Goal: Book appointment/travel/reservation

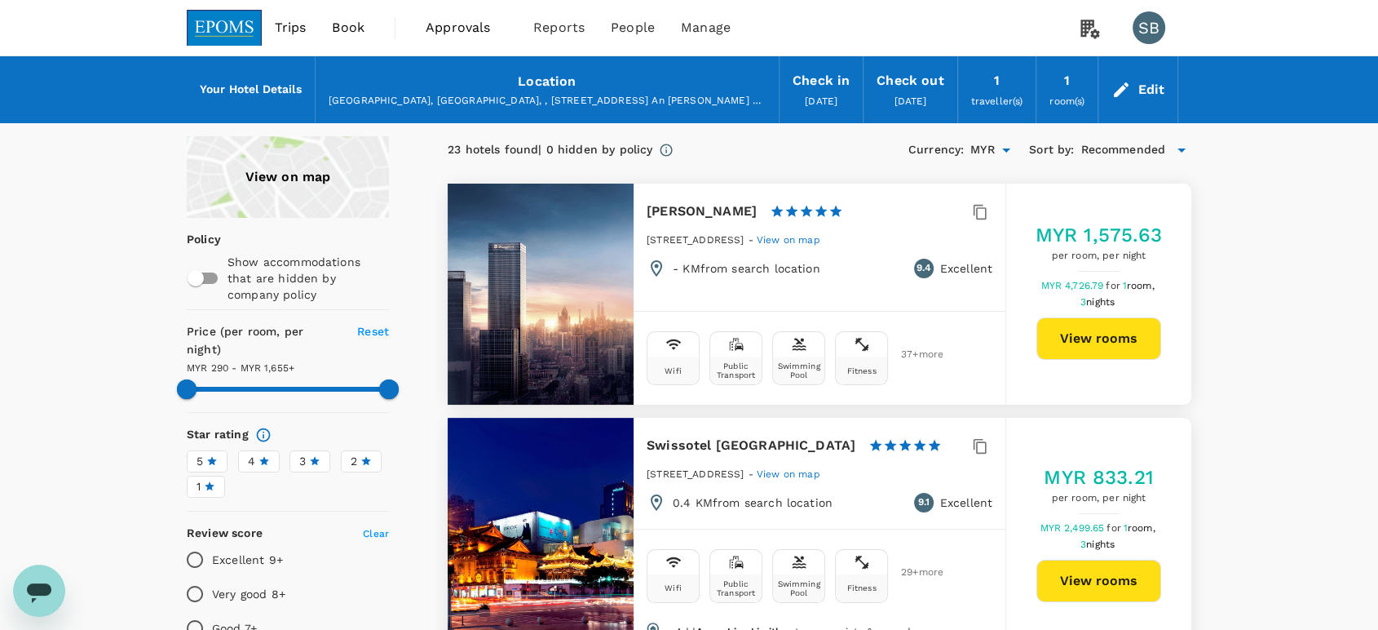
click at [1147, 89] on div "Edit" at bounding box center [1151, 89] width 27 height 23
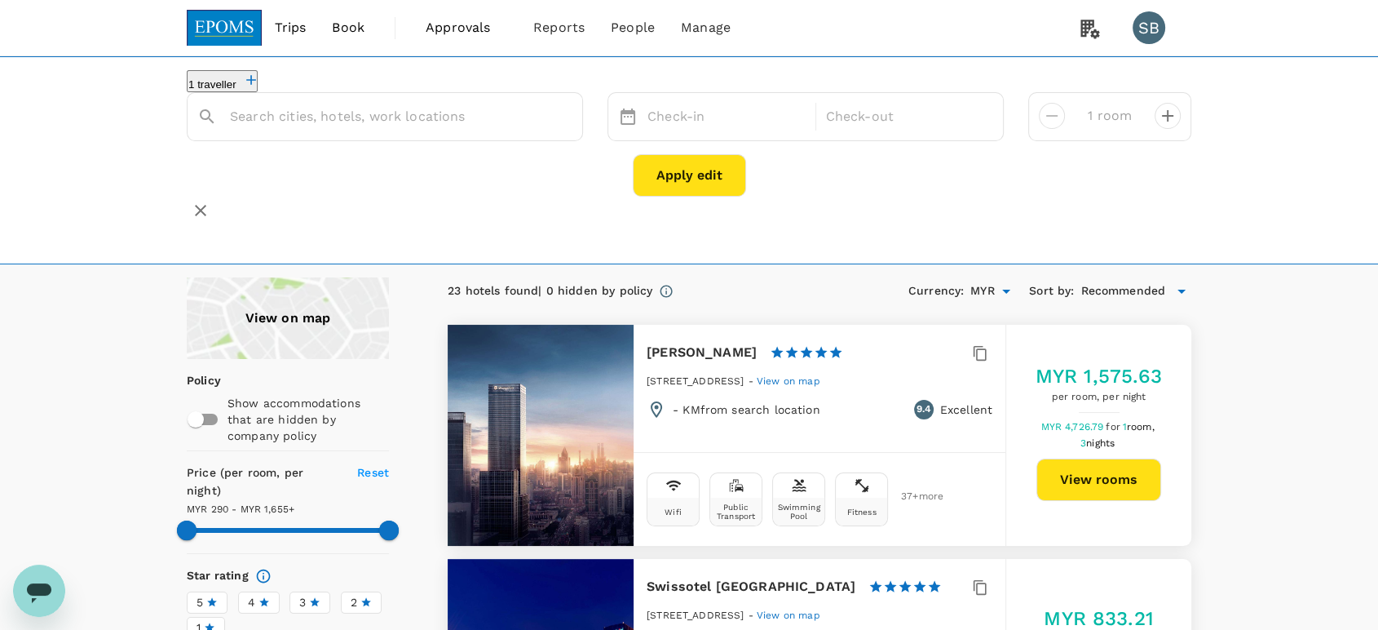
type input "[PERSON_NAME]"
click at [564, 122] on icon "Clear" at bounding box center [561, 117] width 10 height 10
paste input "JW Marriott Hotel Shanghai Changfeng Park"
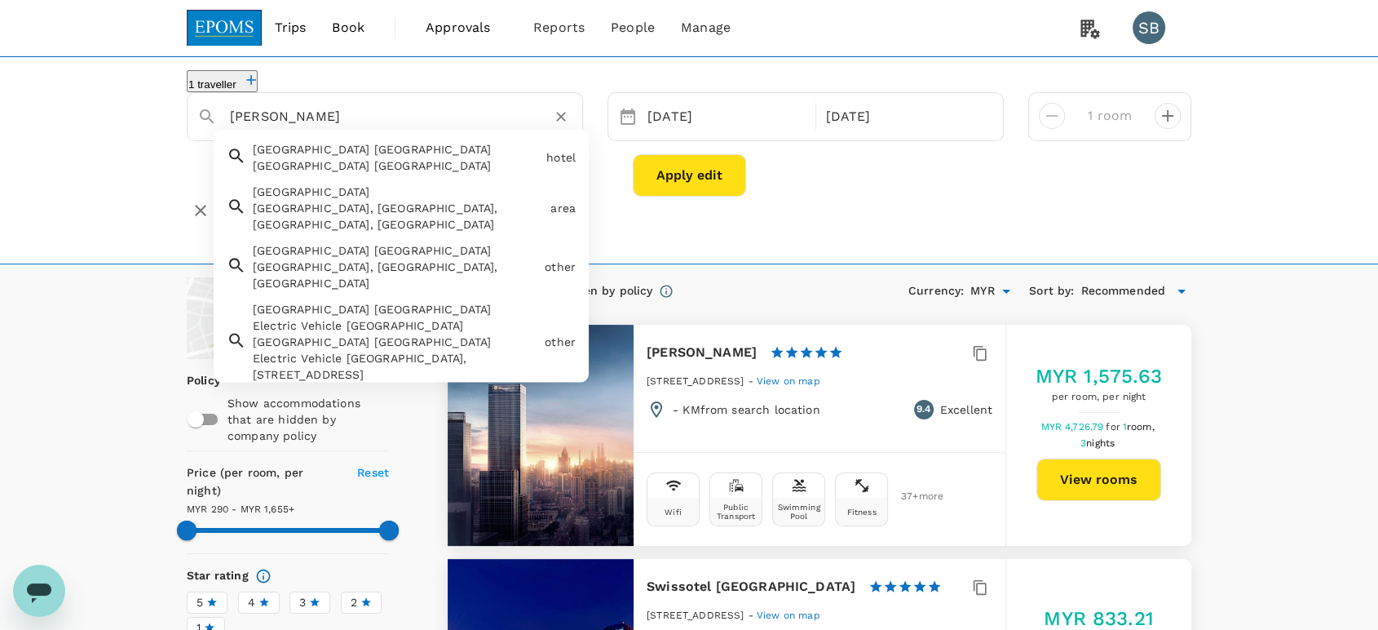
click at [407, 172] on div "Jw Marriott Hotel Shanghai Changfeng Park" at bounding box center [396, 165] width 287 height 16
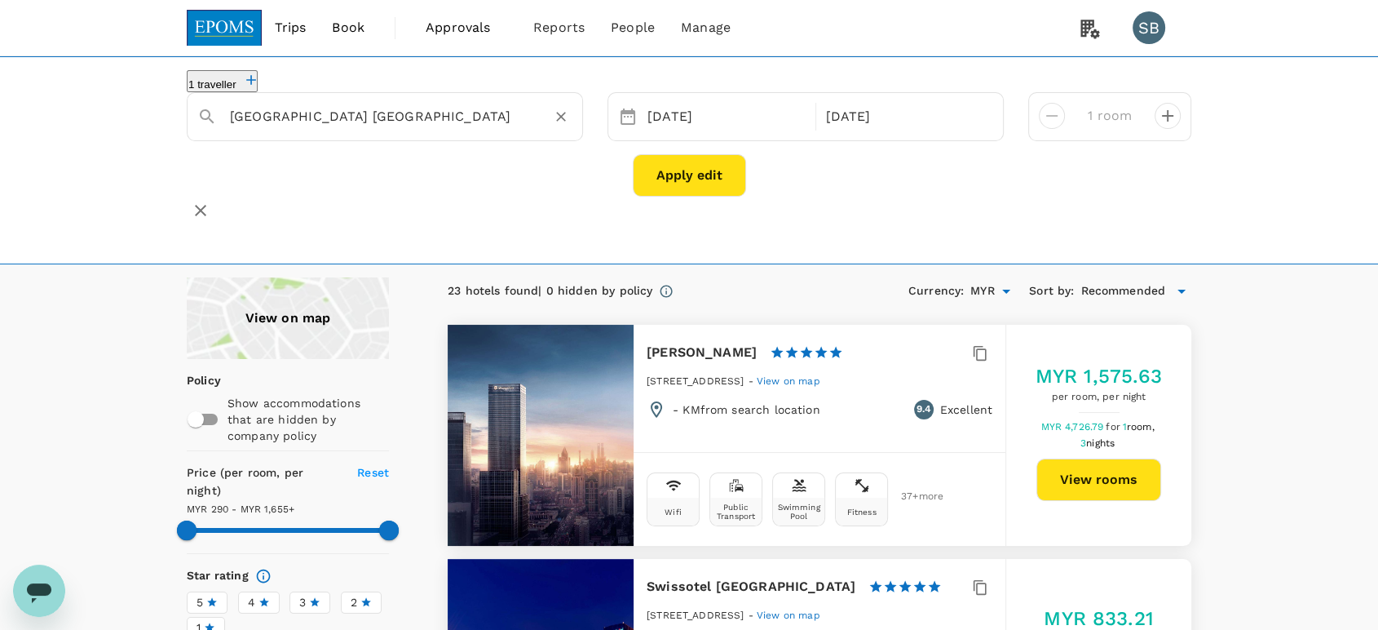
type input "Jw Marriott Hotel Shanghai Changfeng Park"
click at [692, 192] on button "Apply edit" at bounding box center [689, 175] width 113 height 42
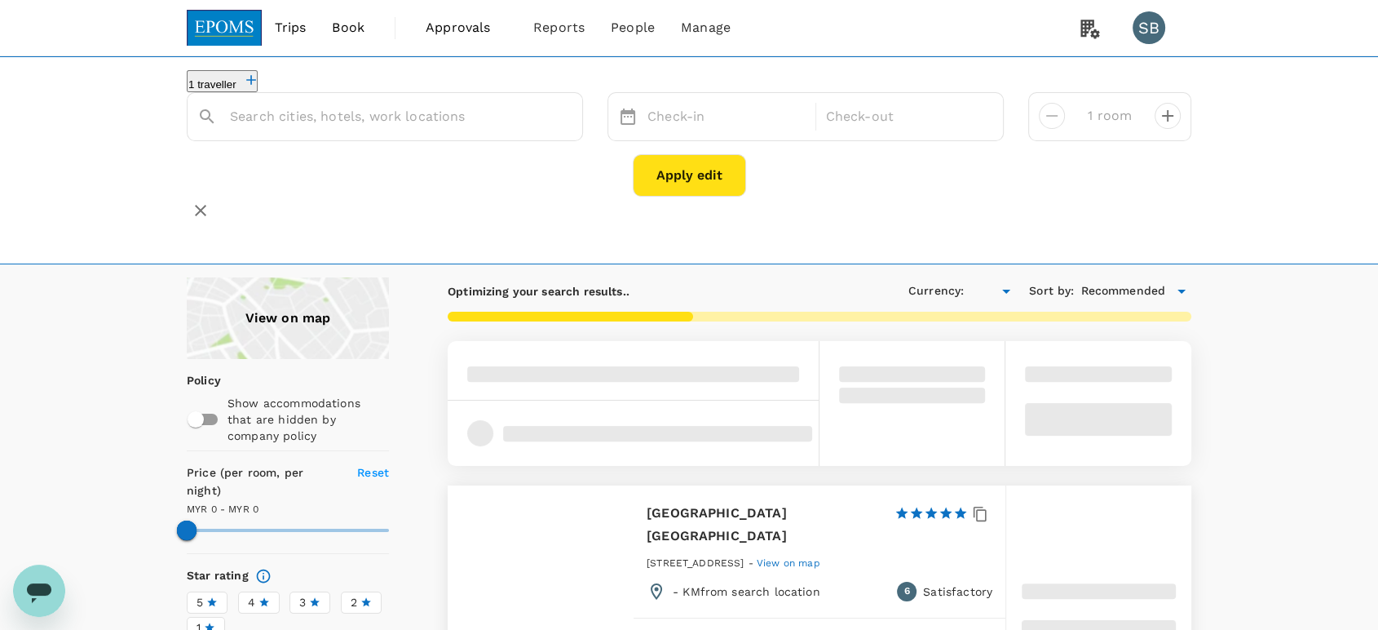
type input "MYR"
type input "Jw Marriott Hotel Shanghai Changfeng Park"
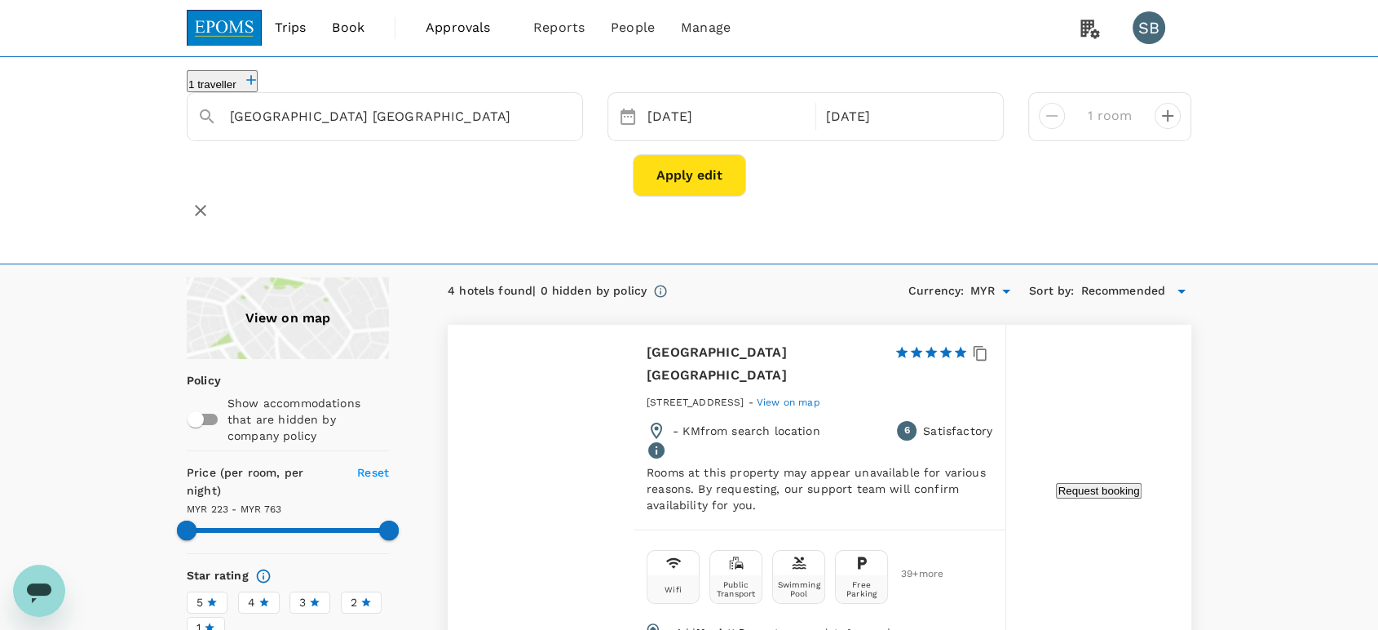
type input "762.29"
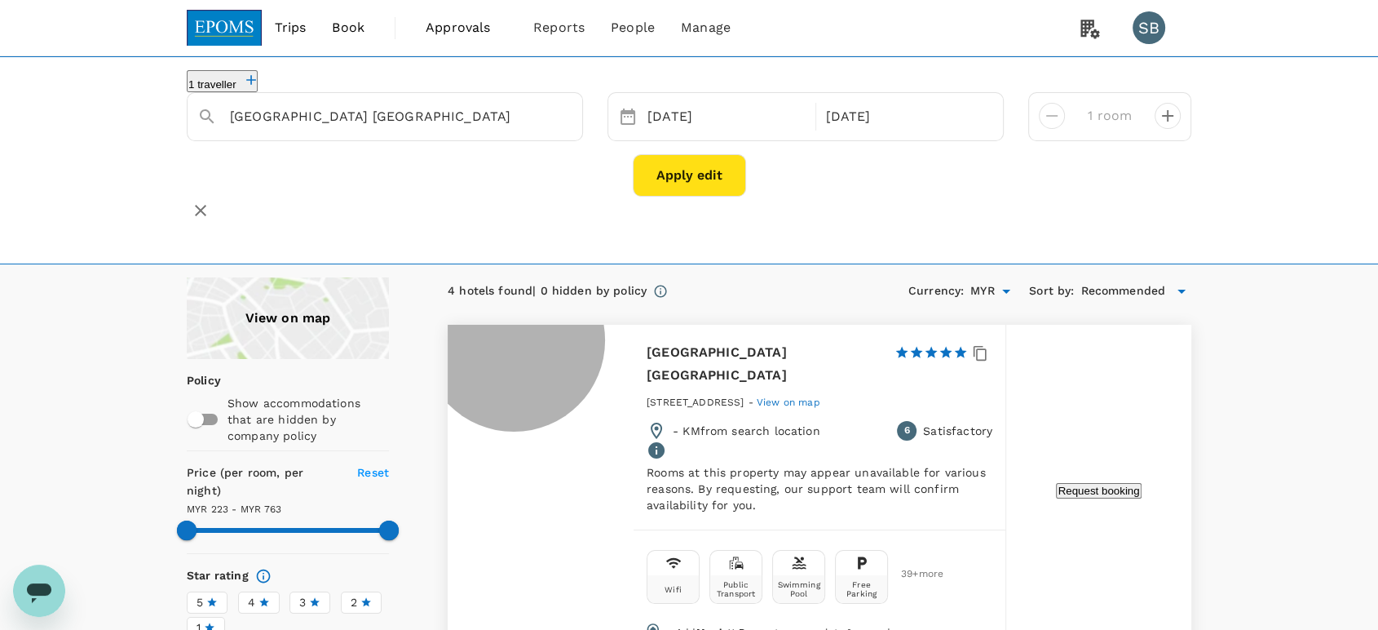
click at [1090, 483] on button "Request booking" at bounding box center [1098, 490] width 85 height 15
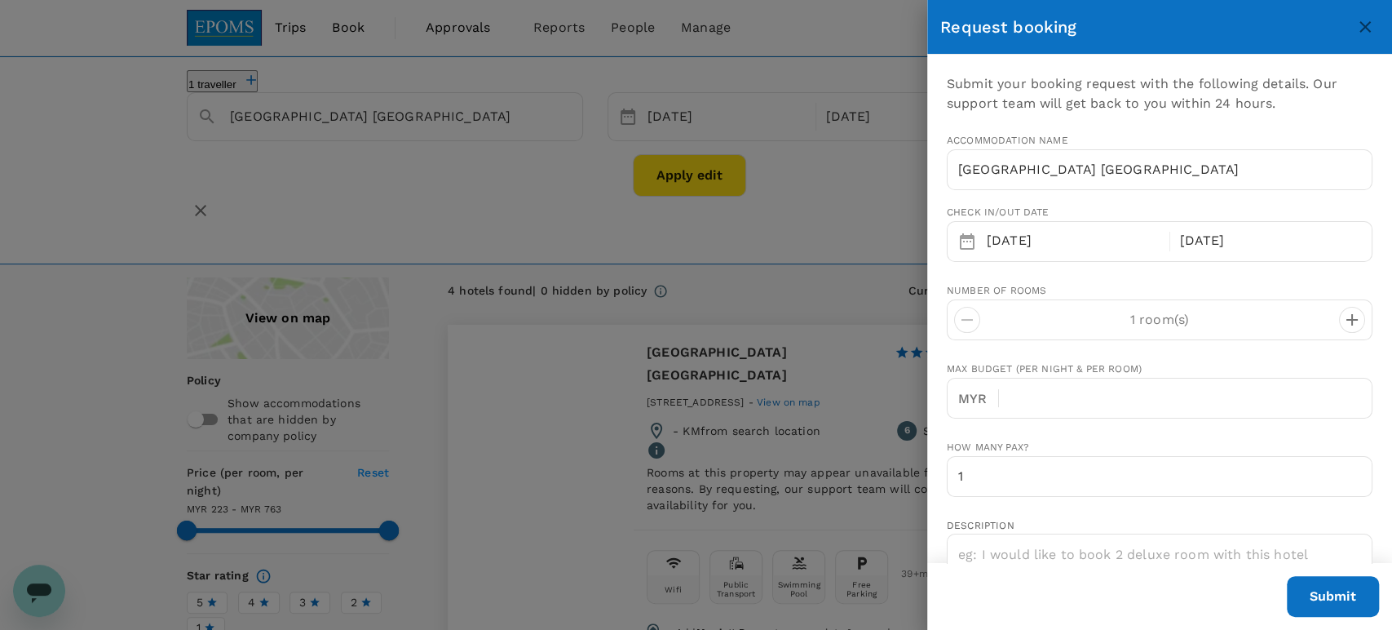
click at [1021, 321] on p "1 room(s)" at bounding box center [1159, 320] width 359 height 20
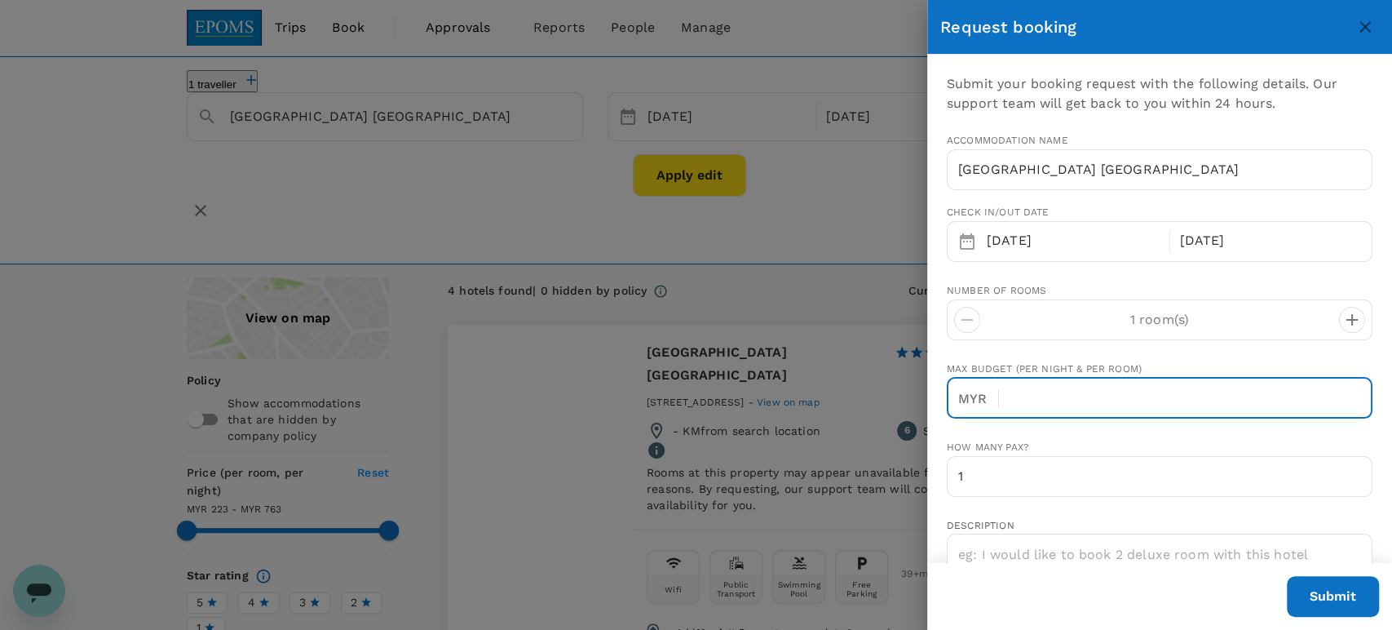
click at [1153, 399] on input "text" at bounding box center [1192, 398] width 360 height 41
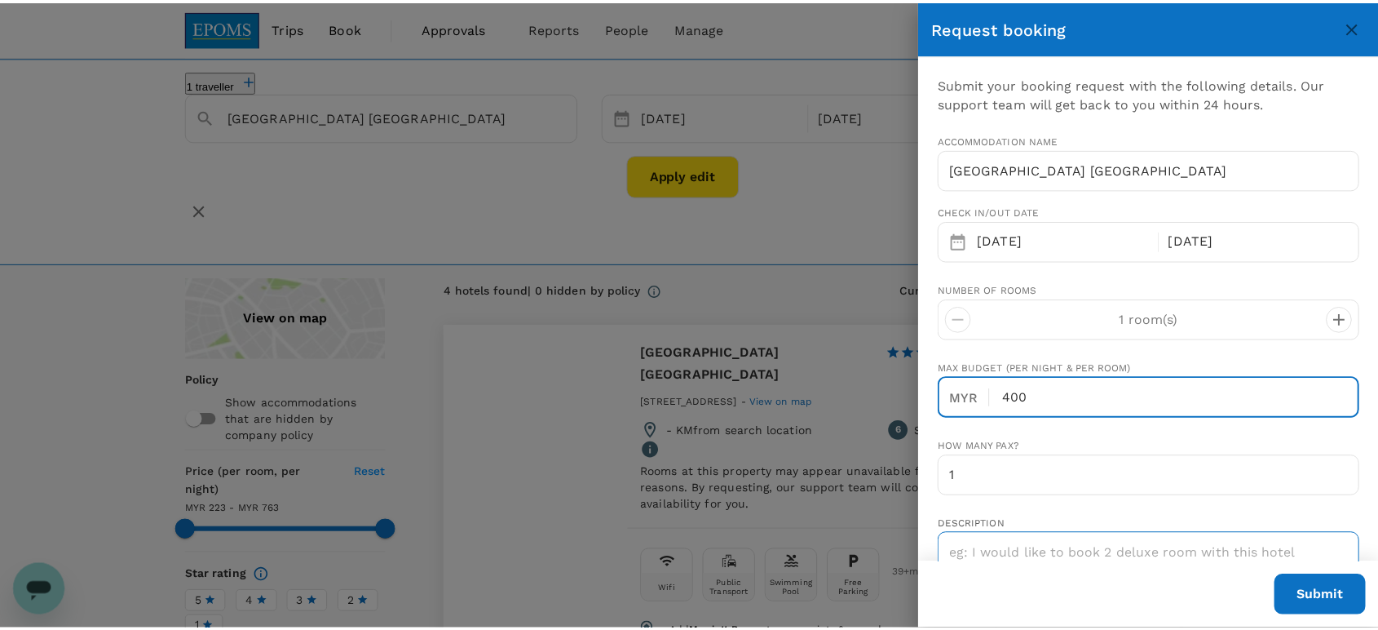
scroll to position [91, 0]
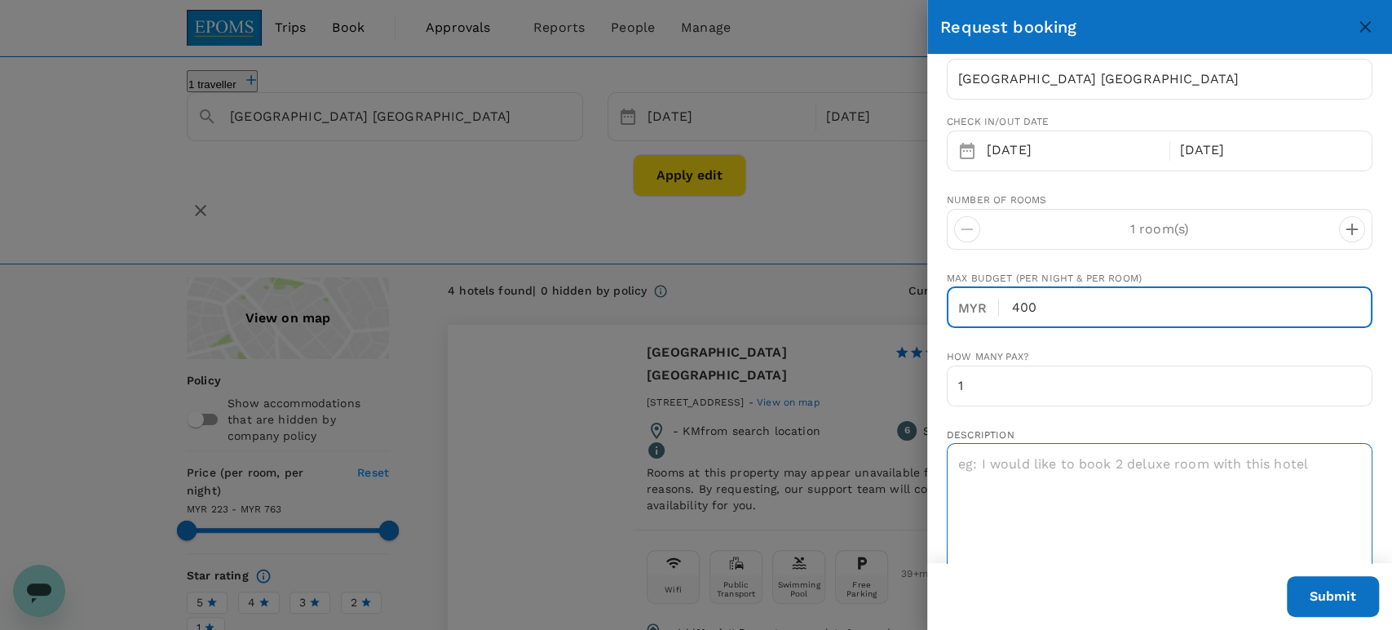
type input "400"
click at [1171, 470] on textarea at bounding box center [1160, 510] width 426 height 135
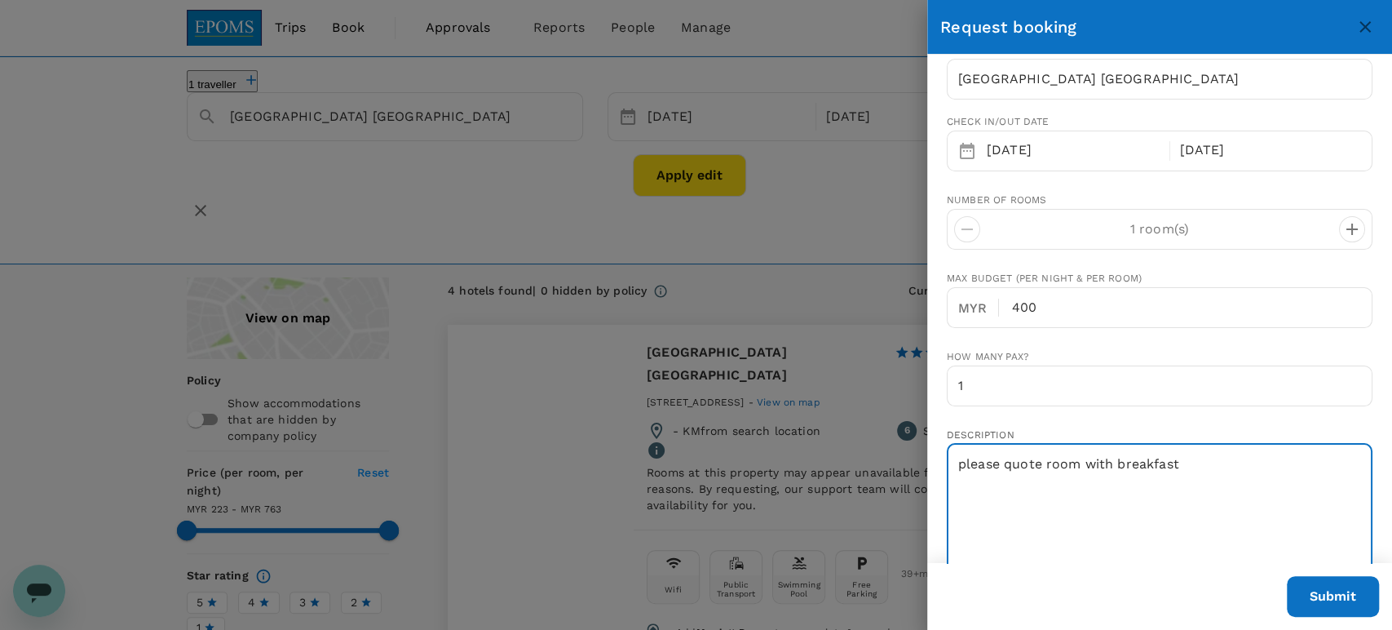
type textarea "please quote room with breakfast"
click at [1334, 597] on button "Submit" at bounding box center [1333, 596] width 92 height 41
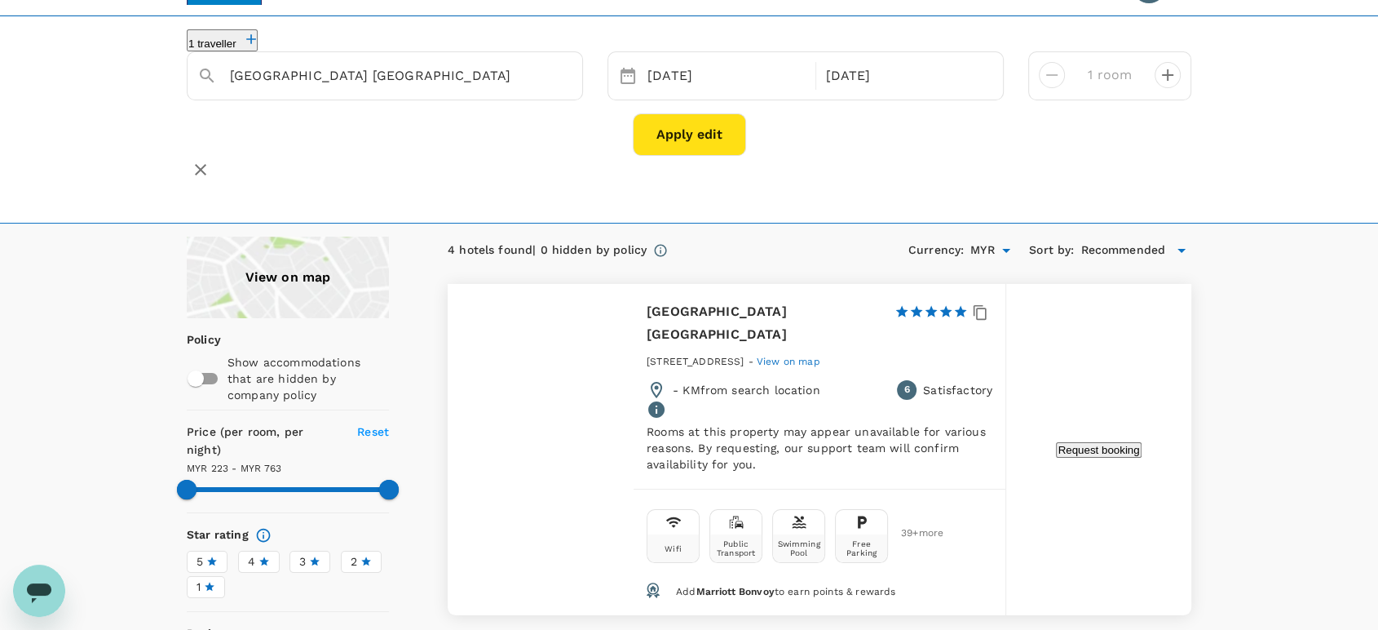
scroll to position [0, 0]
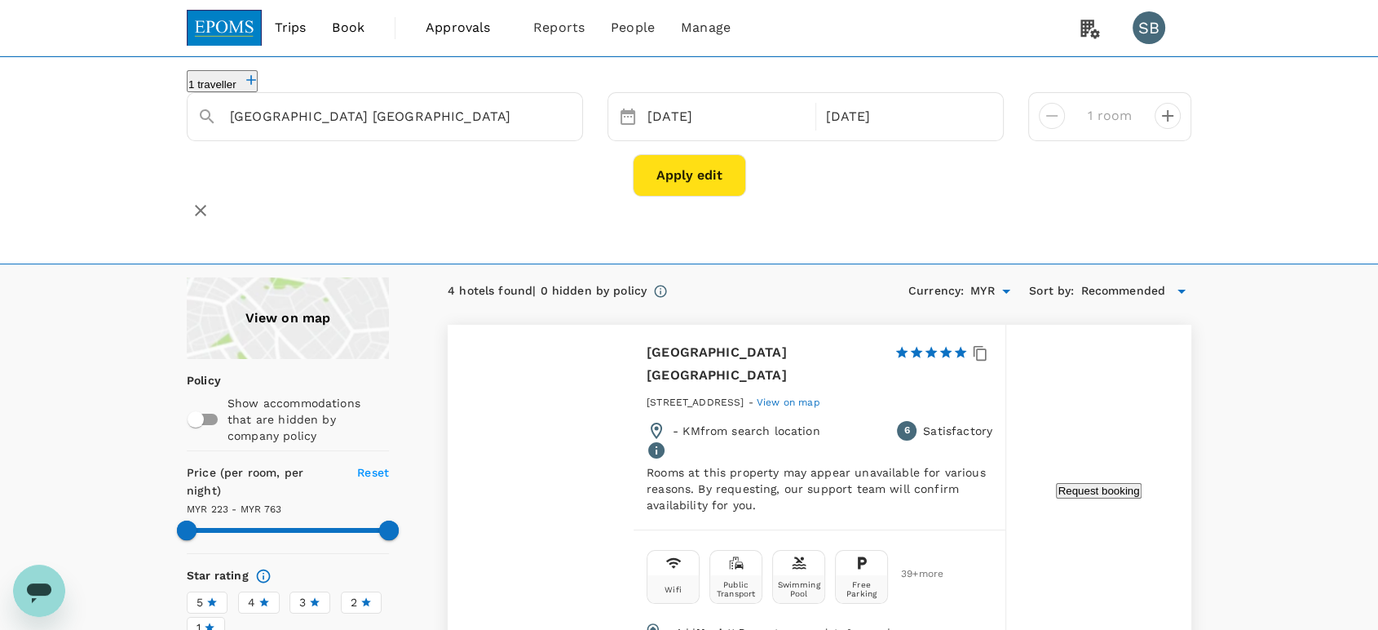
click at [227, 33] on img at bounding box center [224, 28] width 75 height 36
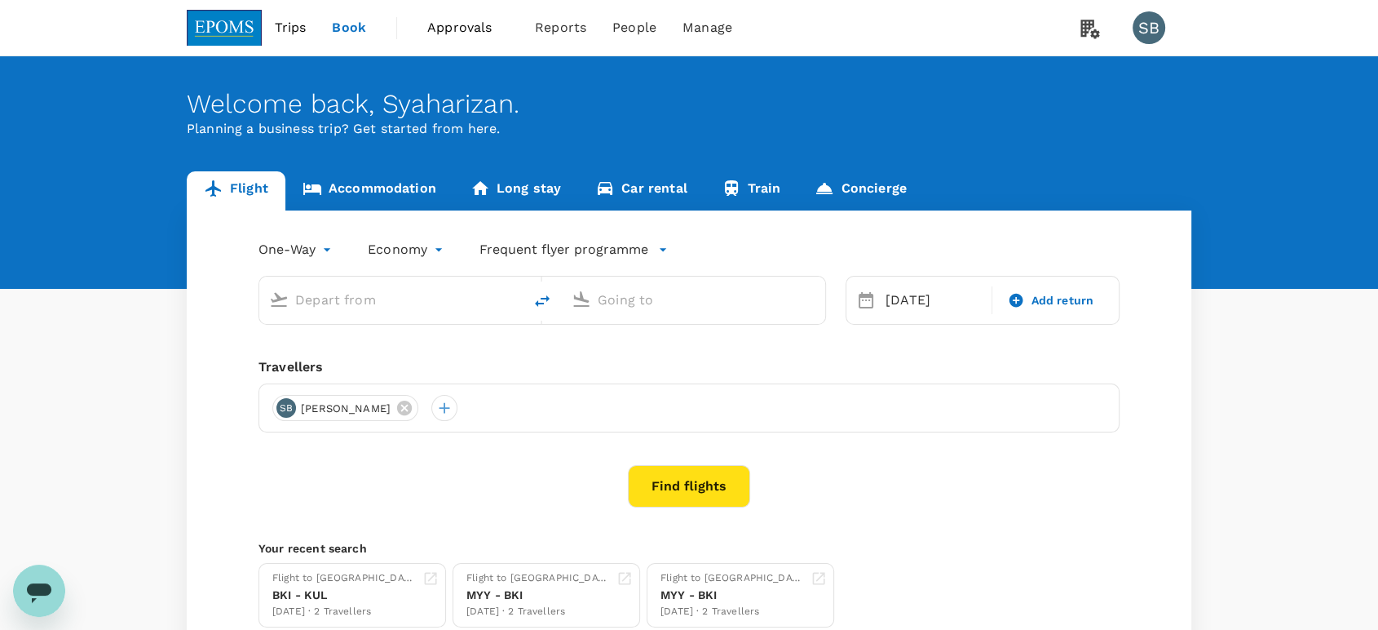
type input "Kota Kinabalu Intl (BKI)"
type input "Kuala Lumpur Intl ([GEOGRAPHIC_DATA])"
type input "Kota Kinabalu Intl (BKI)"
type input "Kuala Lumpur Intl ([GEOGRAPHIC_DATA])"
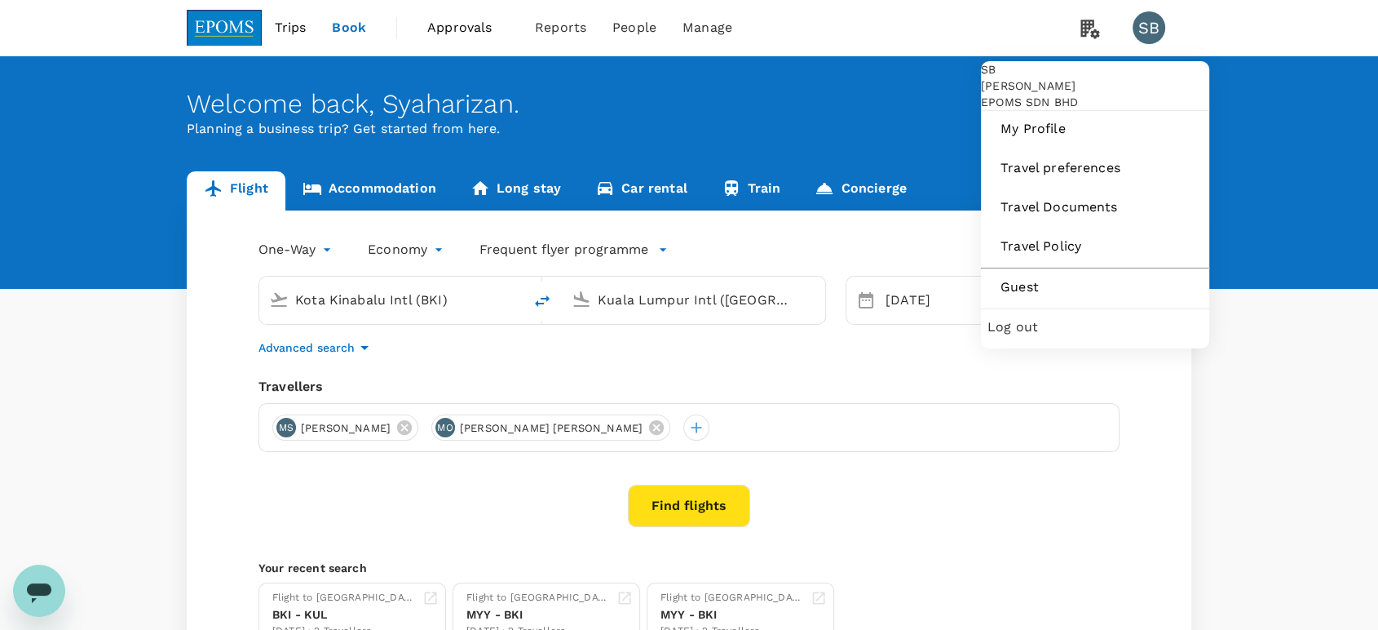
click at [1112, 337] on span "Log out" at bounding box center [1095, 327] width 215 height 20
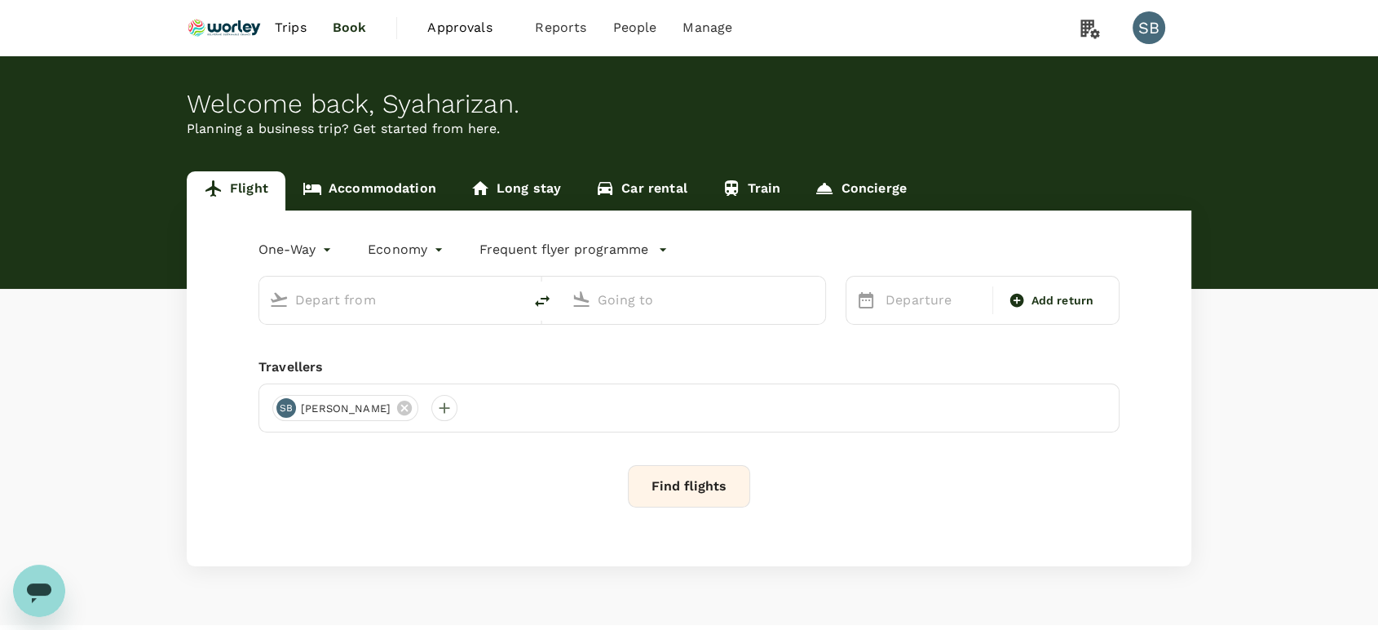
type input "roundtrip"
type input "Kuala Lumpur Intl ([GEOGRAPHIC_DATA])"
type input "Labuan (LBU)"
